Goal: Task Accomplishment & Management: Use online tool/utility

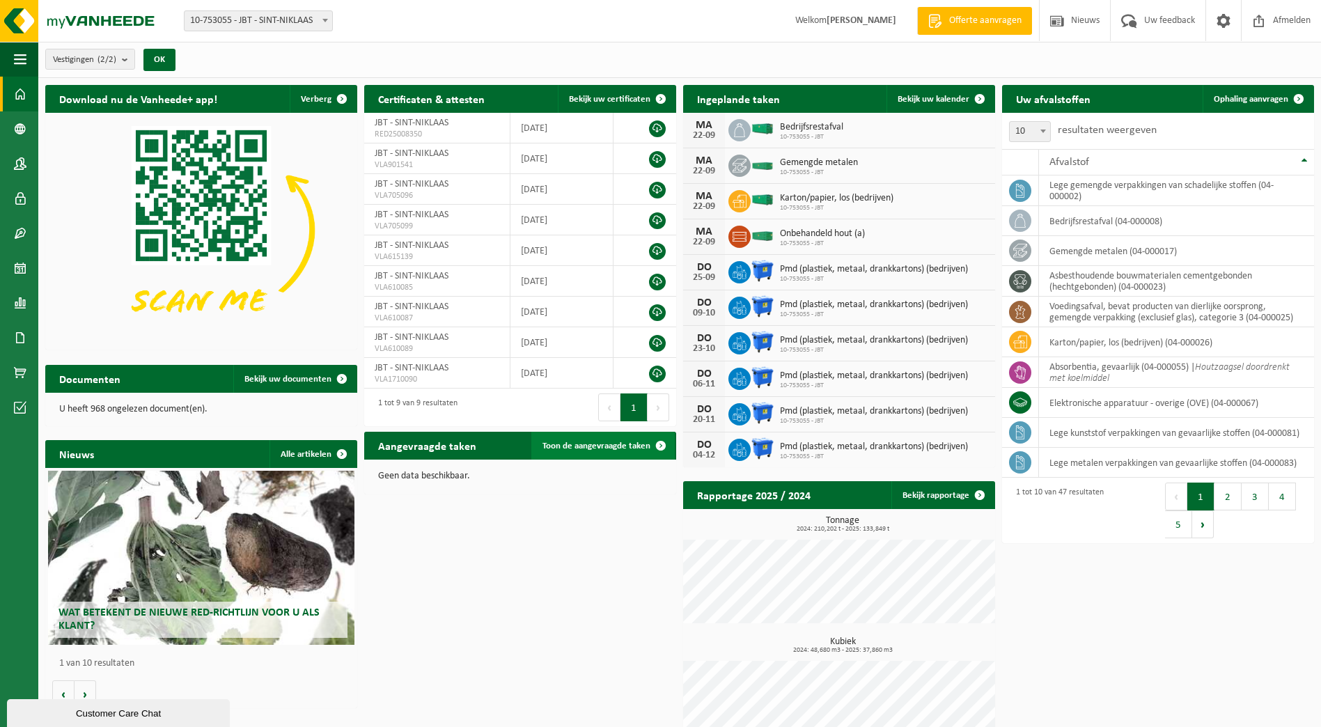
click at [574, 443] on span "Toon de aangevraagde taken" at bounding box center [596, 445] width 108 height 9
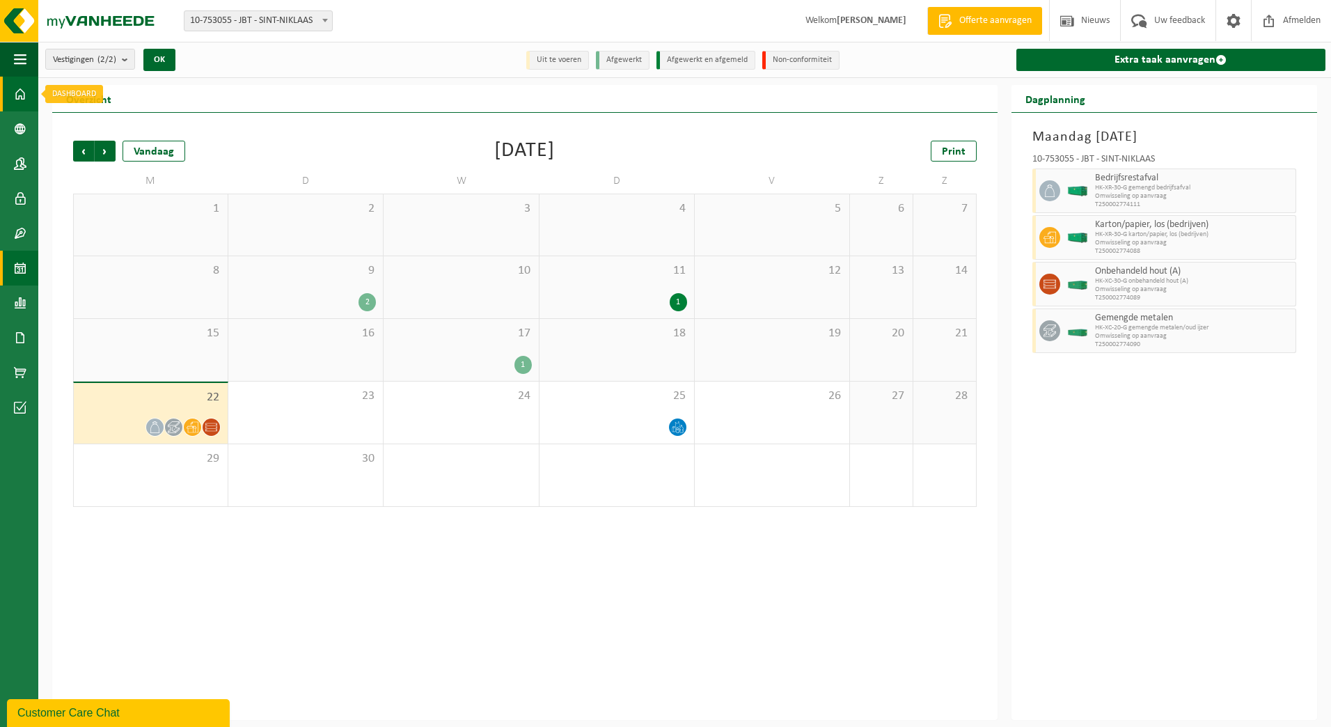
click at [20, 97] on span at bounding box center [20, 94] width 13 height 35
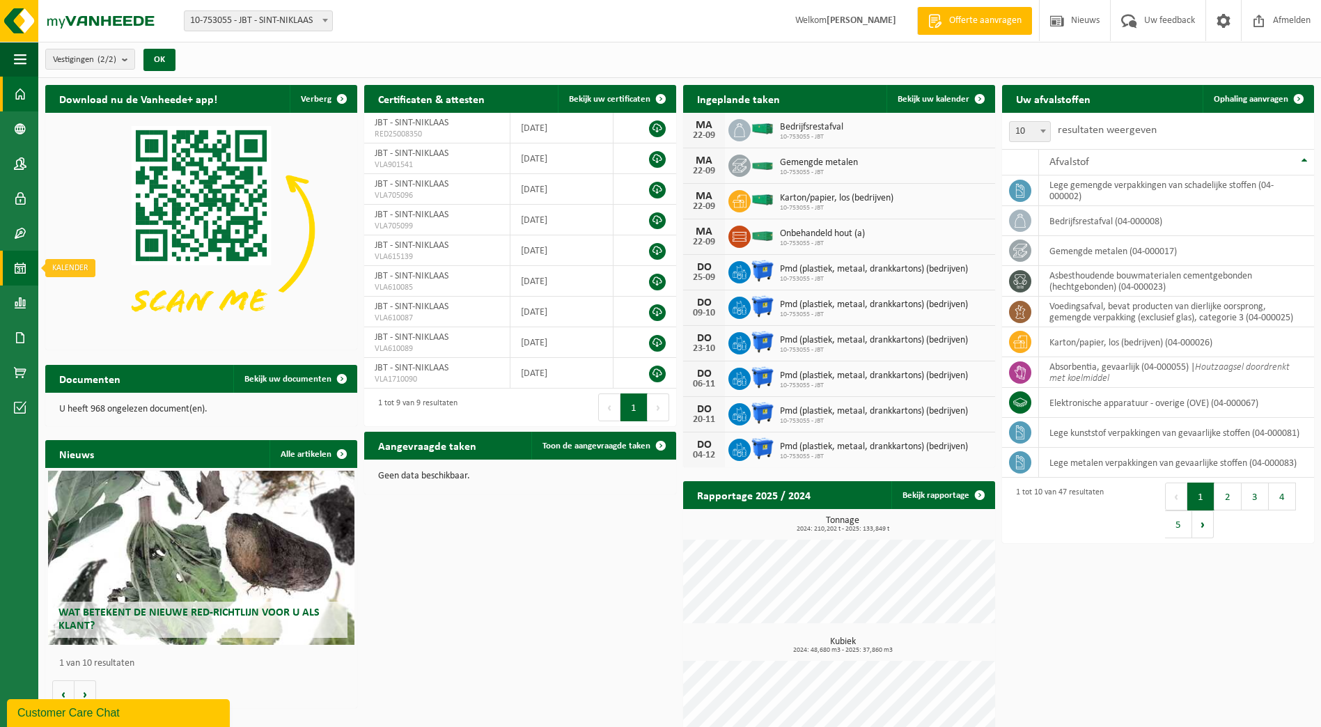
click at [23, 276] on span at bounding box center [20, 268] width 13 height 35
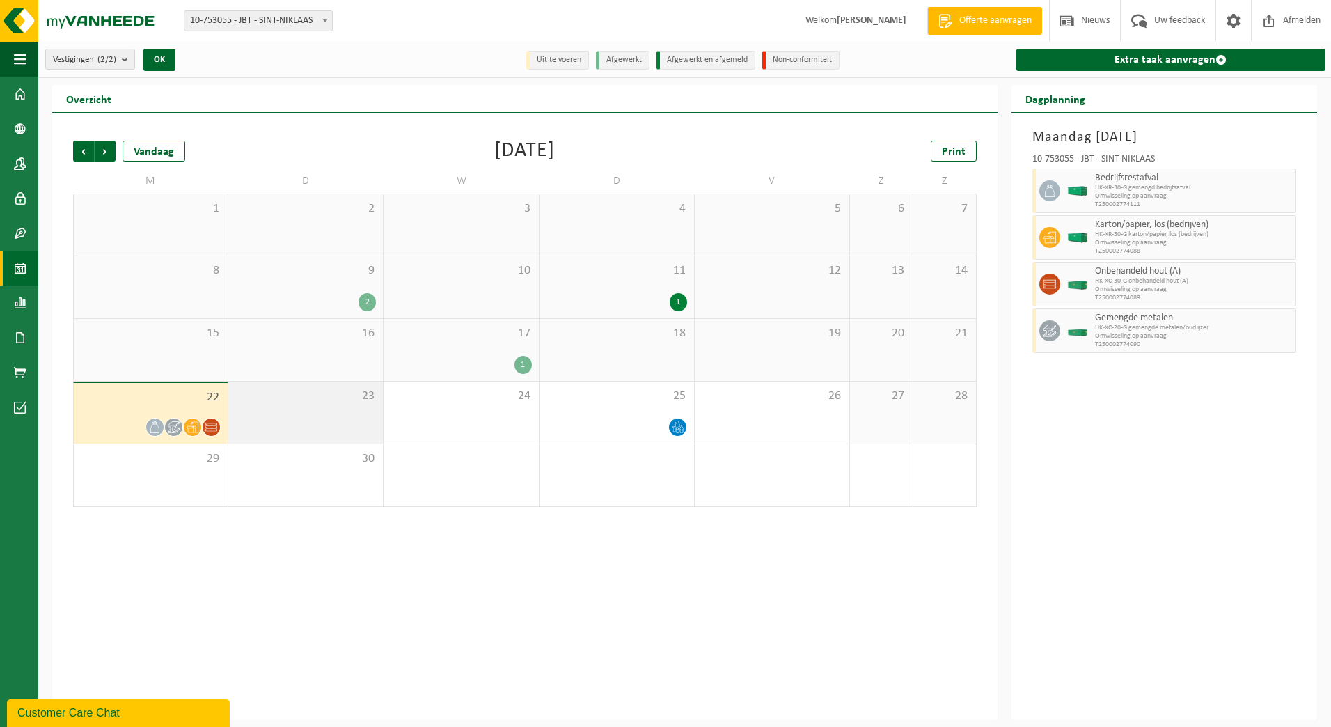
click at [315, 407] on div "23" at bounding box center [305, 412] width 155 height 62
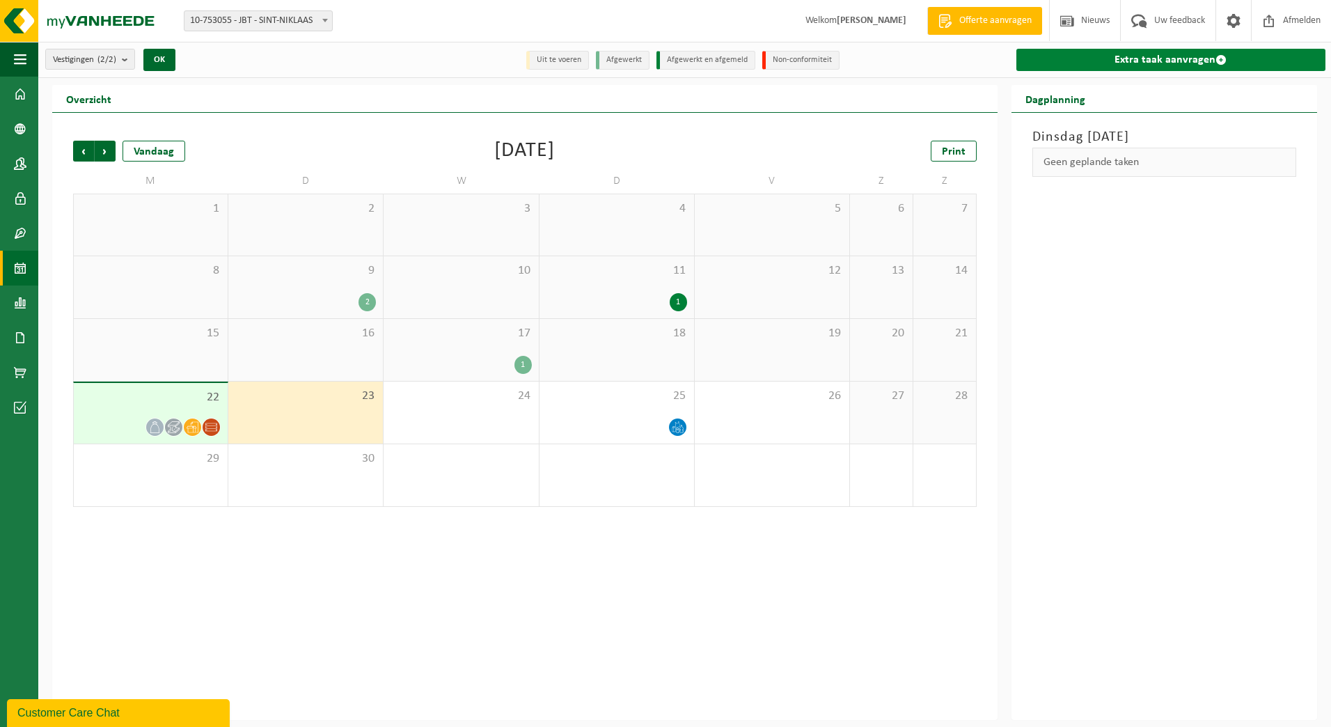
click at [1151, 61] on link "Extra taak aanvragen" at bounding box center [1170, 60] width 309 height 22
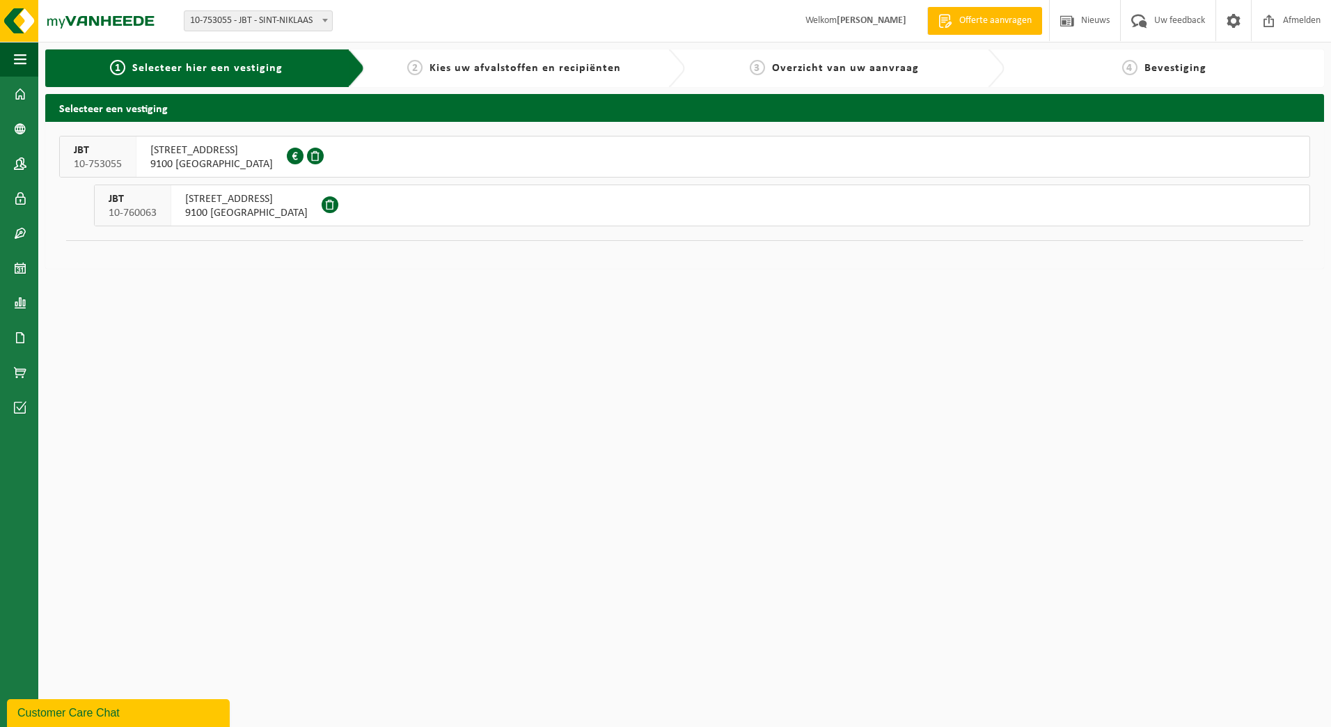
click at [318, 154] on button "JBT 10-753055 BREEDSTRAAT 67 9100 SINT-NIKLAAS 0405.035.475" at bounding box center [684, 157] width 1251 height 42
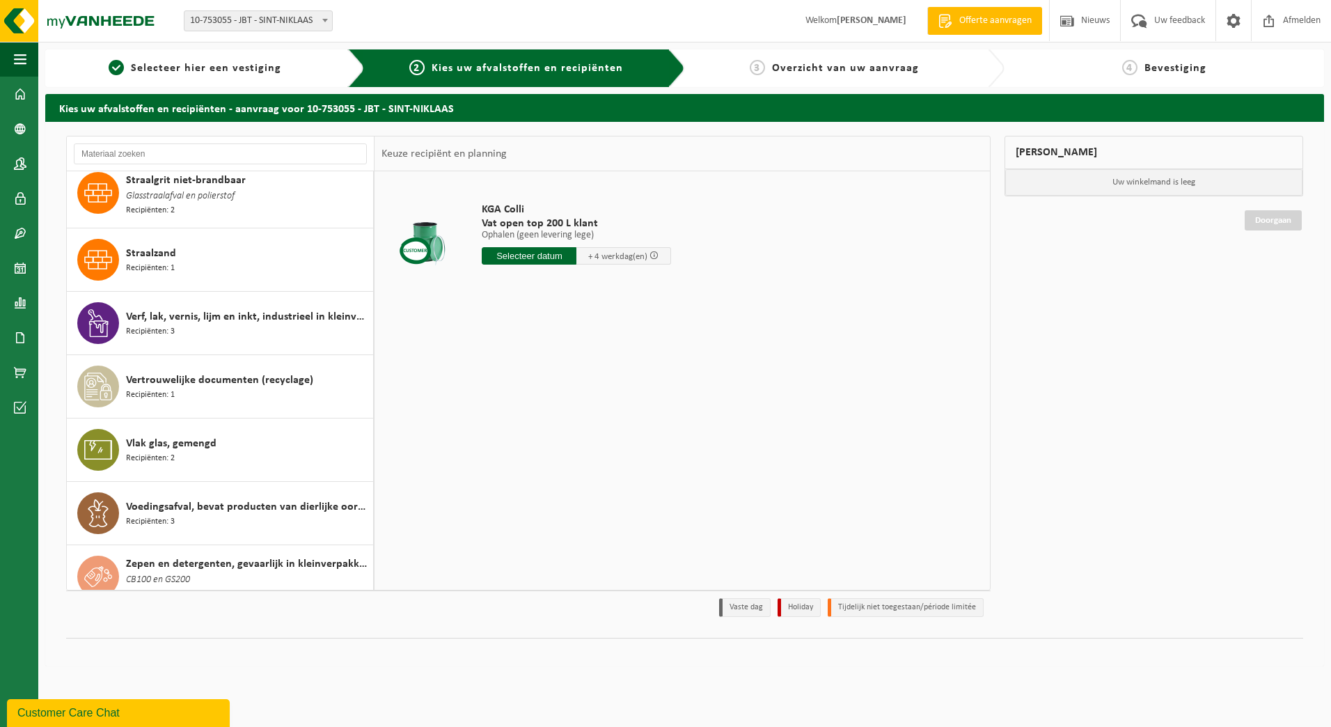
scroll to position [2310, 0]
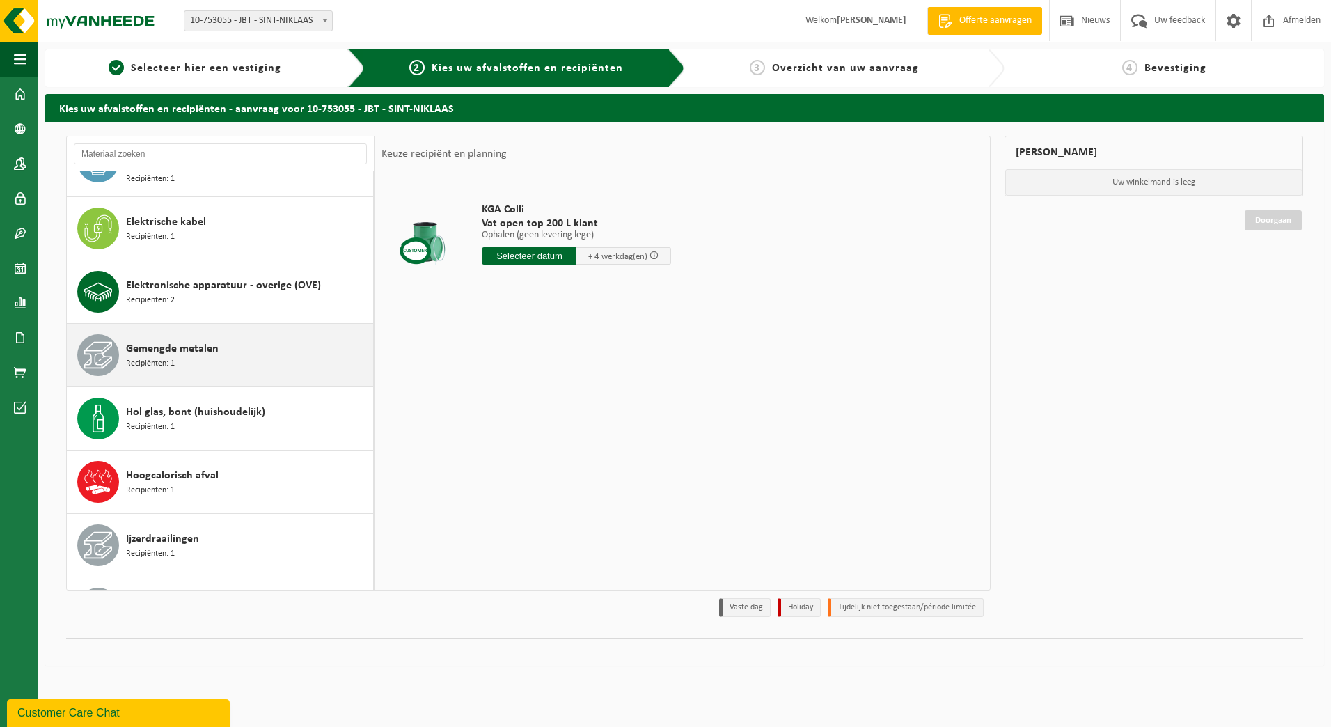
click at [243, 359] on div "Gemengde metalen Recipiënten: 1" at bounding box center [248, 355] width 244 height 42
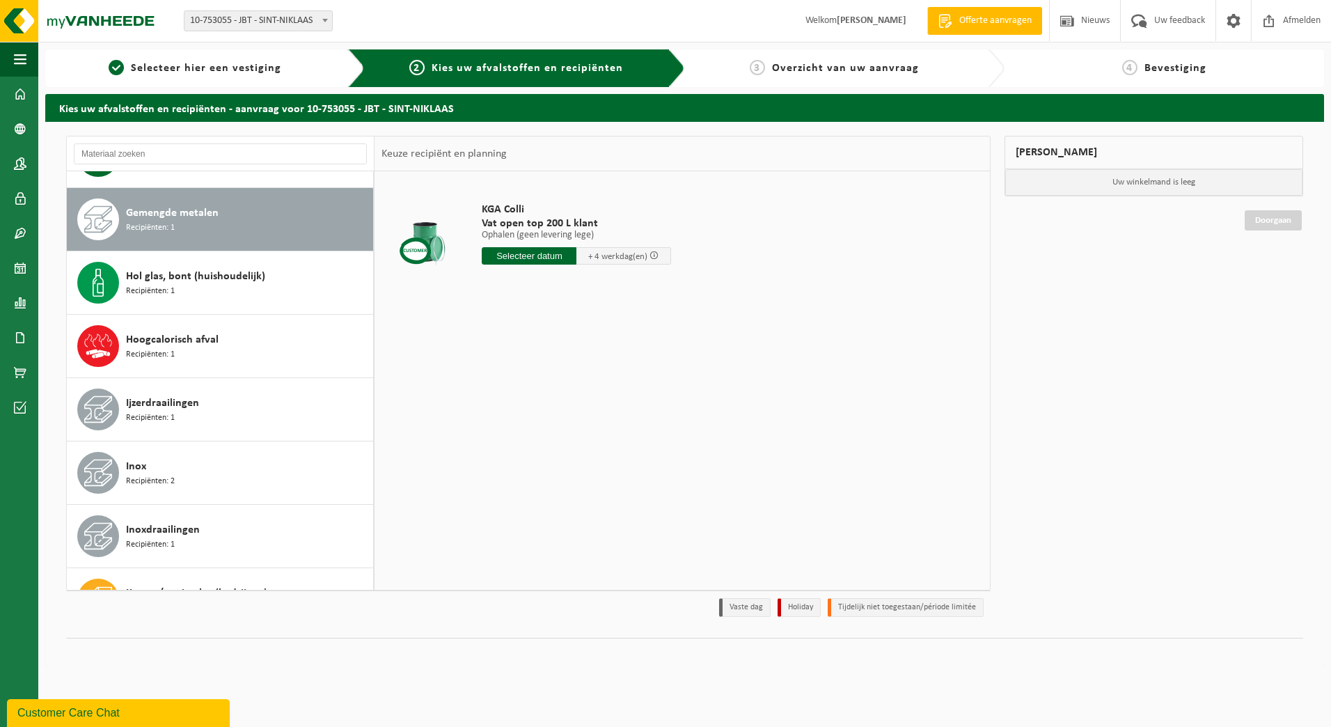
scroll to position [510, 0]
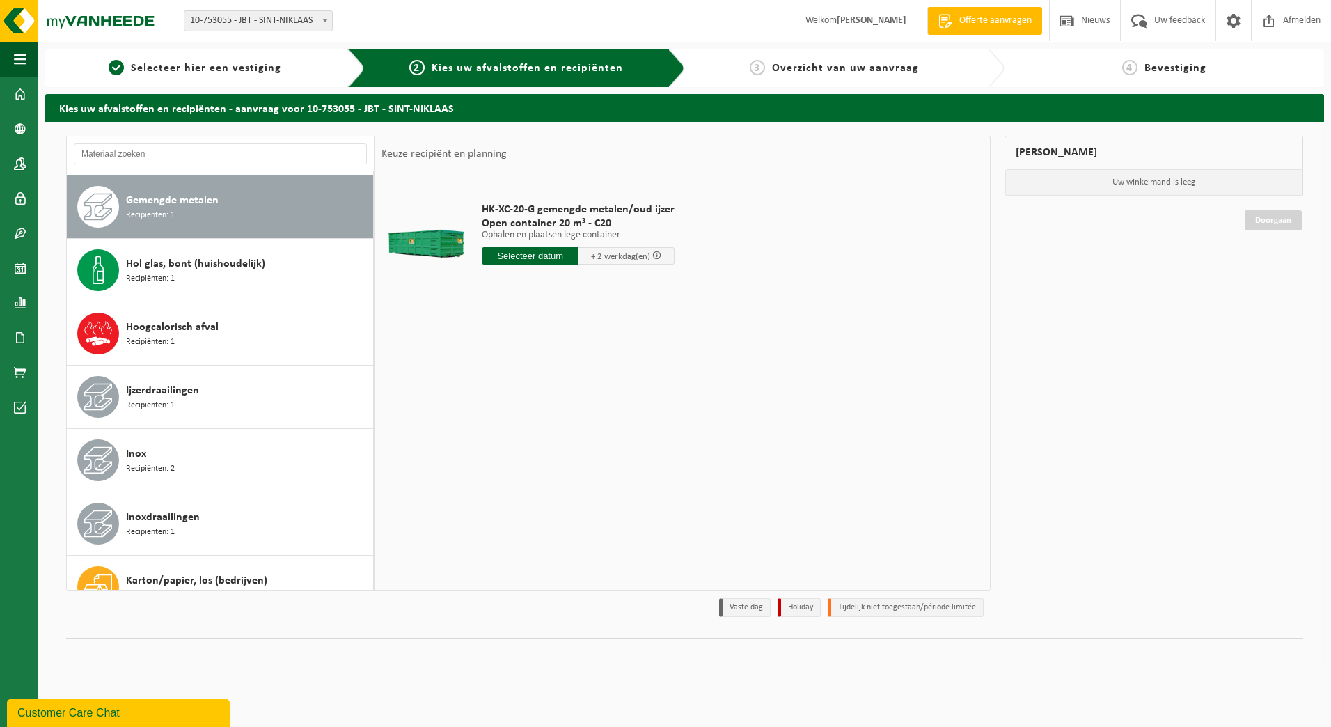
click at [517, 255] on input "text" at bounding box center [530, 255] width 97 height 17
click at [544, 403] on div "24" at bounding box center [544, 402] width 24 height 22
type input "Van 2025-09-24"
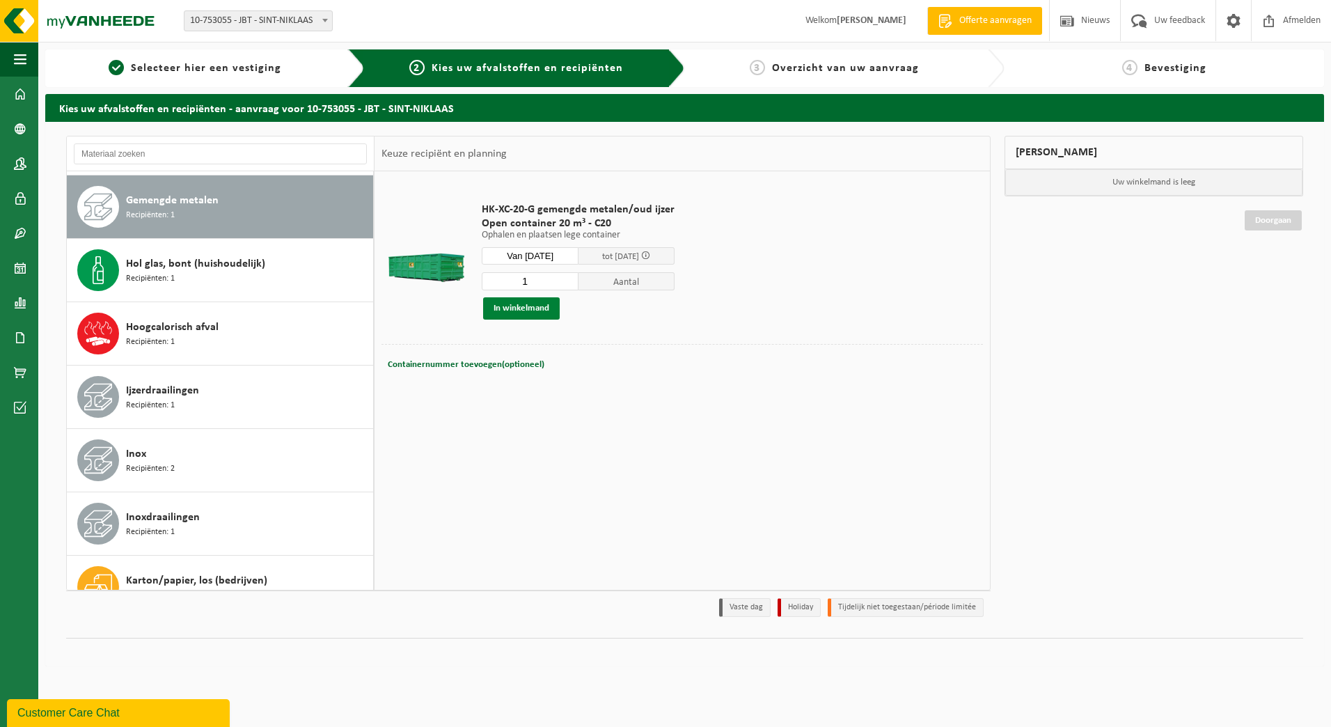
click at [514, 304] on button "In winkelmand" at bounding box center [521, 308] width 77 height 22
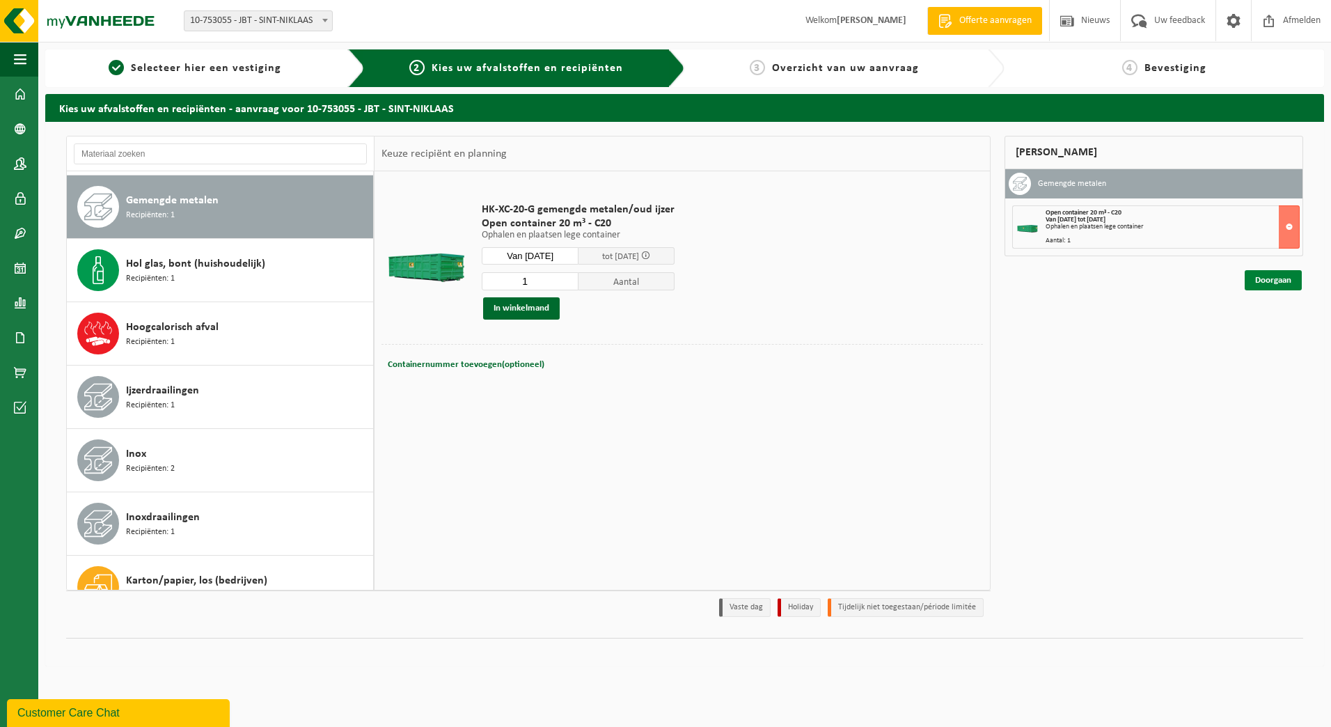
click at [1284, 280] on link "Doorgaan" at bounding box center [1273, 280] width 57 height 20
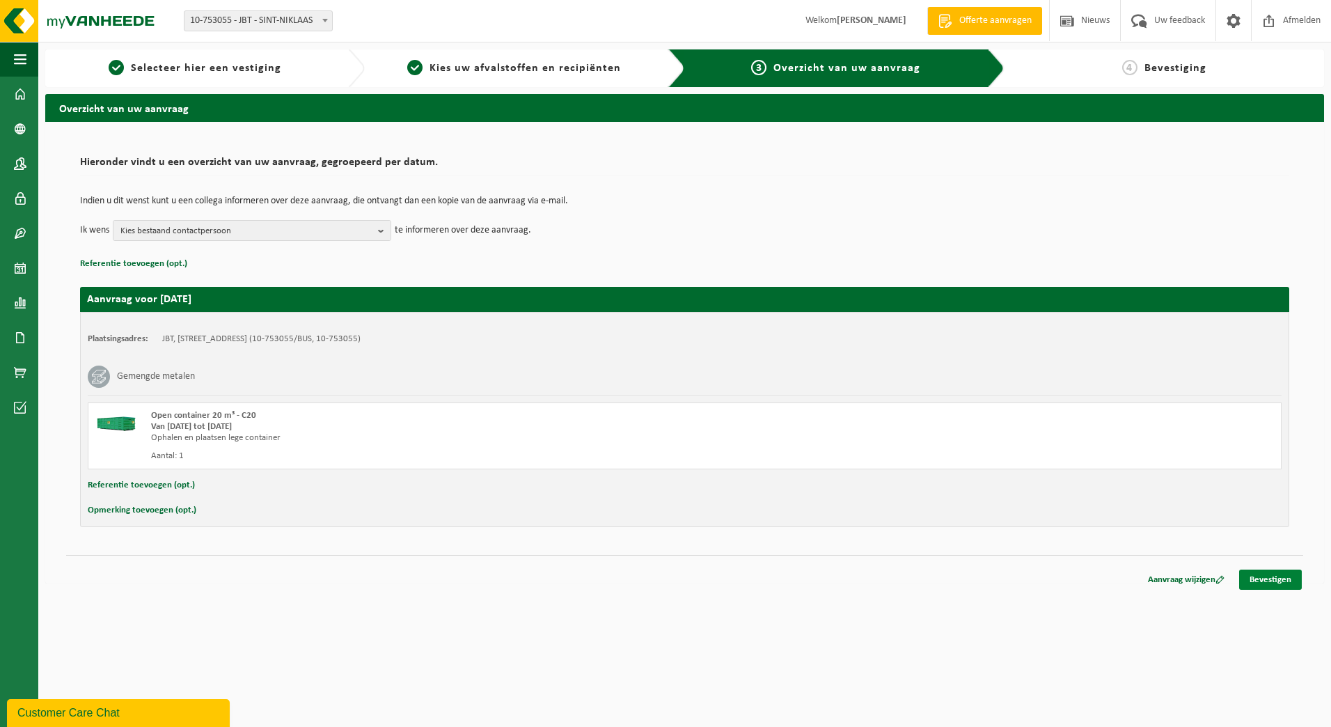
click at [1282, 576] on link "Bevestigen" at bounding box center [1270, 579] width 63 height 20
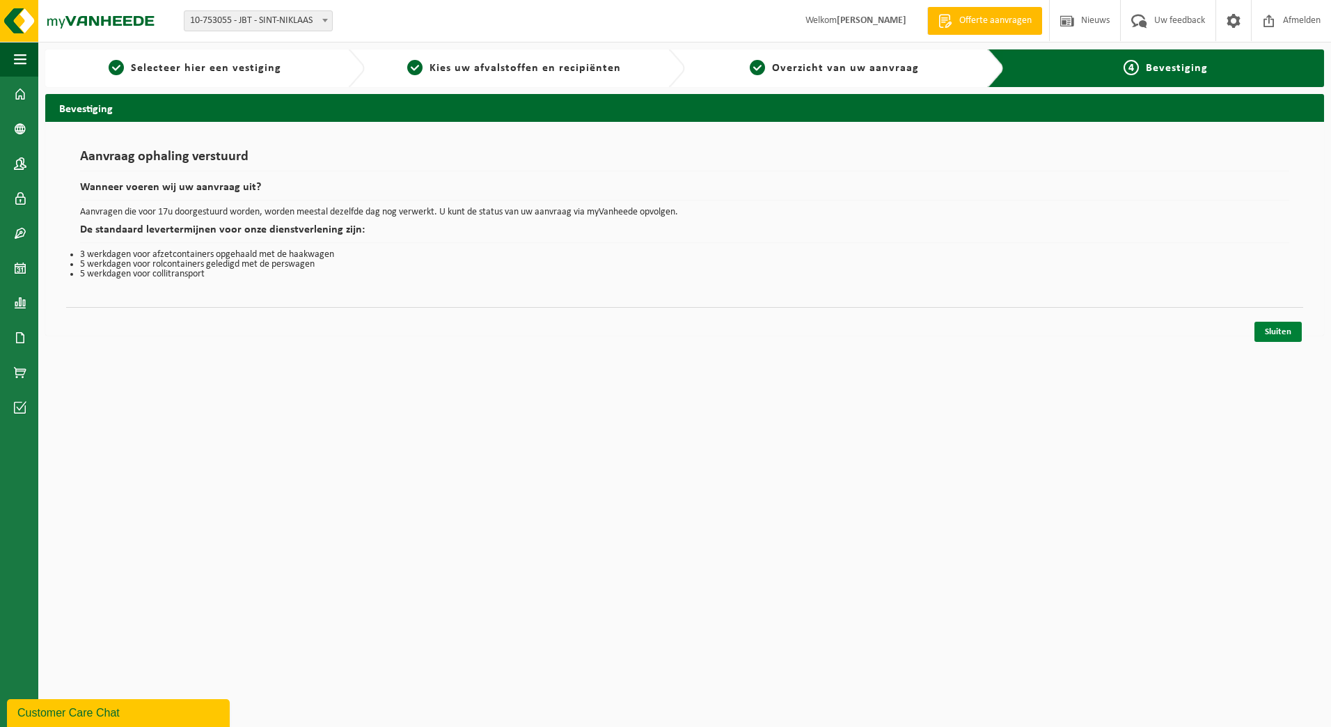
click at [1284, 335] on link "Sluiten" at bounding box center [1277, 332] width 47 height 20
